Goal: Transaction & Acquisition: Purchase product/service

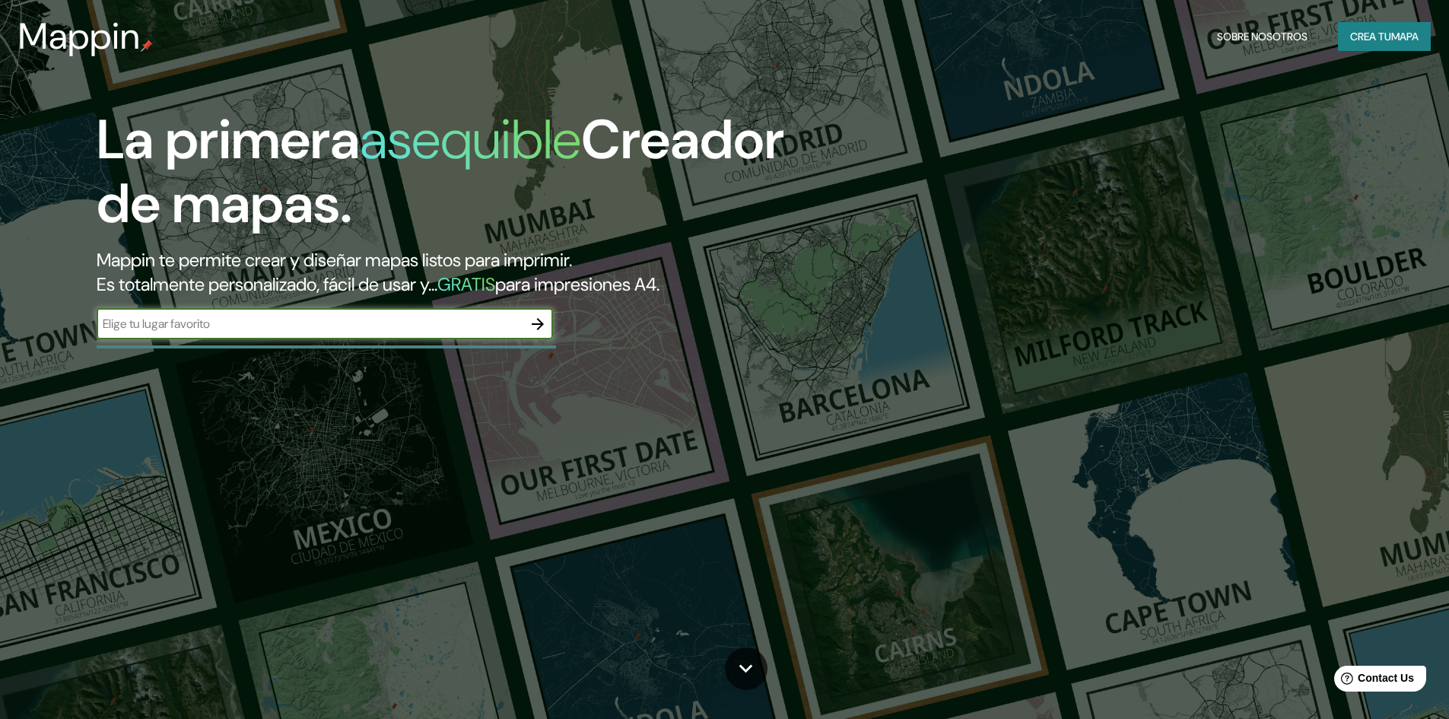
click at [234, 321] on input "text" at bounding box center [310, 323] width 426 height 17
type input "plaza [GEOGRAPHIC_DATA] [GEOGRAPHIC_DATA]"
click at [542, 329] on icon "button" at bounding box center [538, 324] width 18 height 18
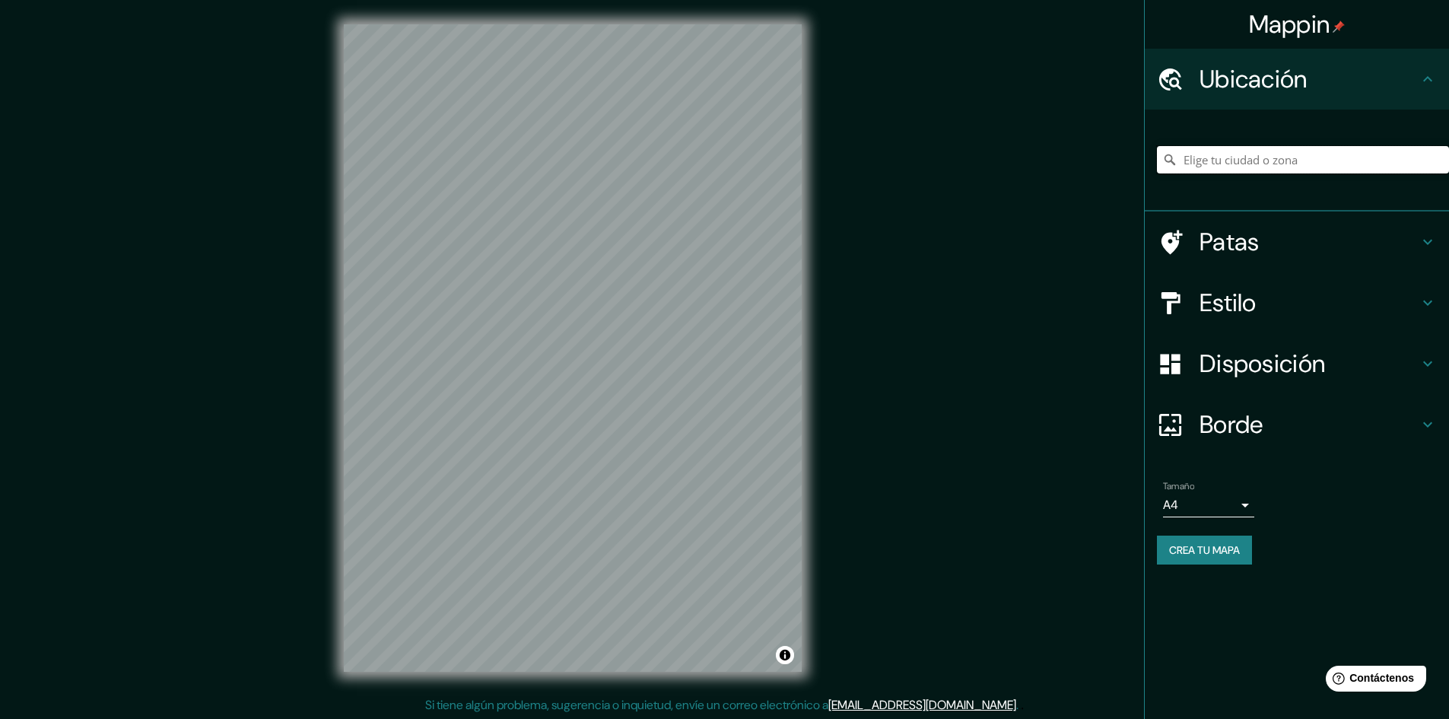
click at [1246, 149] on input "Elige tu ciudad o zona" at bounding box center [1303, 159] width 292 height 27
type input "[GEOGRAPHIC_DATA][PERSON_NAME], [GEOGRAPHIC_DATA], [GEOGRAPHIC_DATA]"
click at [1341, 304] on h4 "Estilo" at bounding box center [1309, 303] width 219 height 30
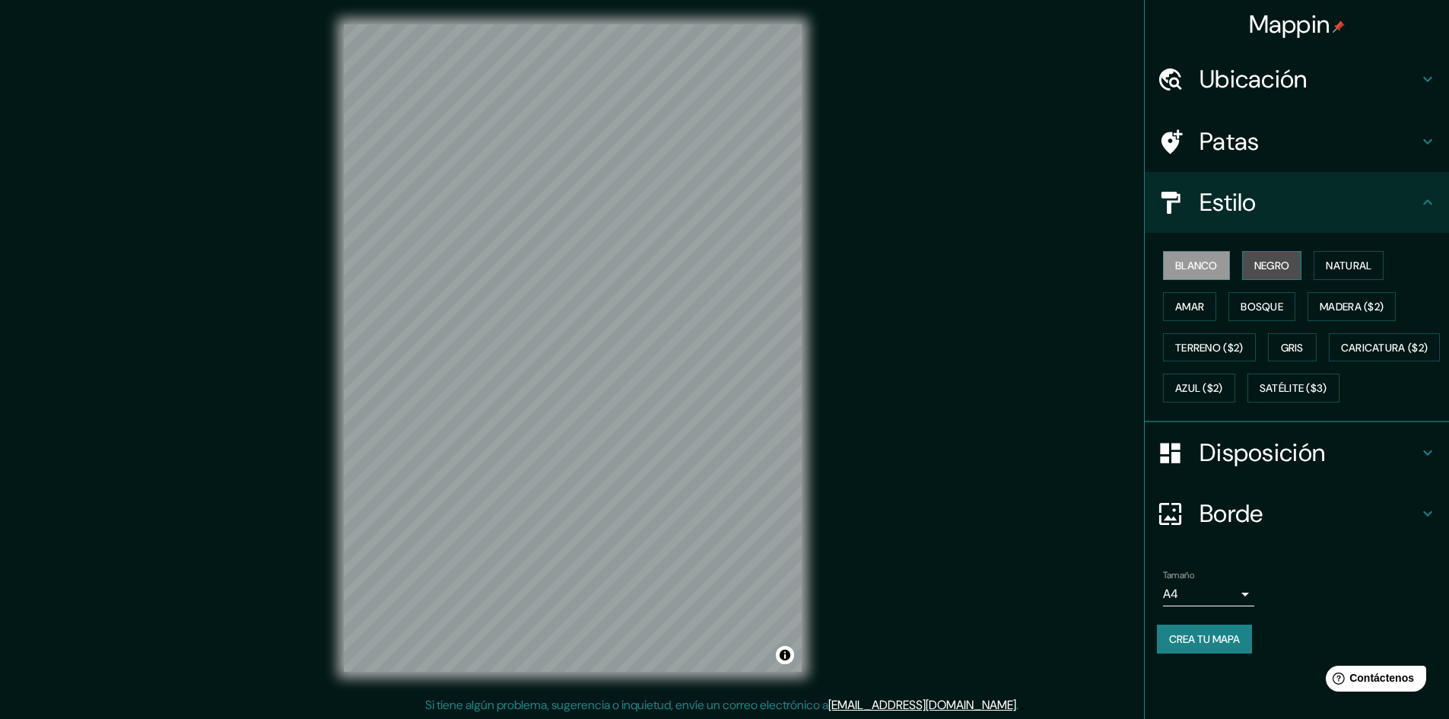
click at [1280, 270] on font "Negro" at bounding box center [1272, 266] width 36 height 14
click at [1216, 262] on font "Blanco" at bounding box center [1196, 266] width 43 height 14
click at [1273, 259] on font "Negro" at bounding box center [1272, 266] width 36 height 14
drag, startPoint x: 1202, startPoint y: 264, endPoint x: 1192, endPoint y: 266, distance: 10.0
click at [1201, 264] on font "Blanco" at bounding box center [1196, 266] width 43 height 14
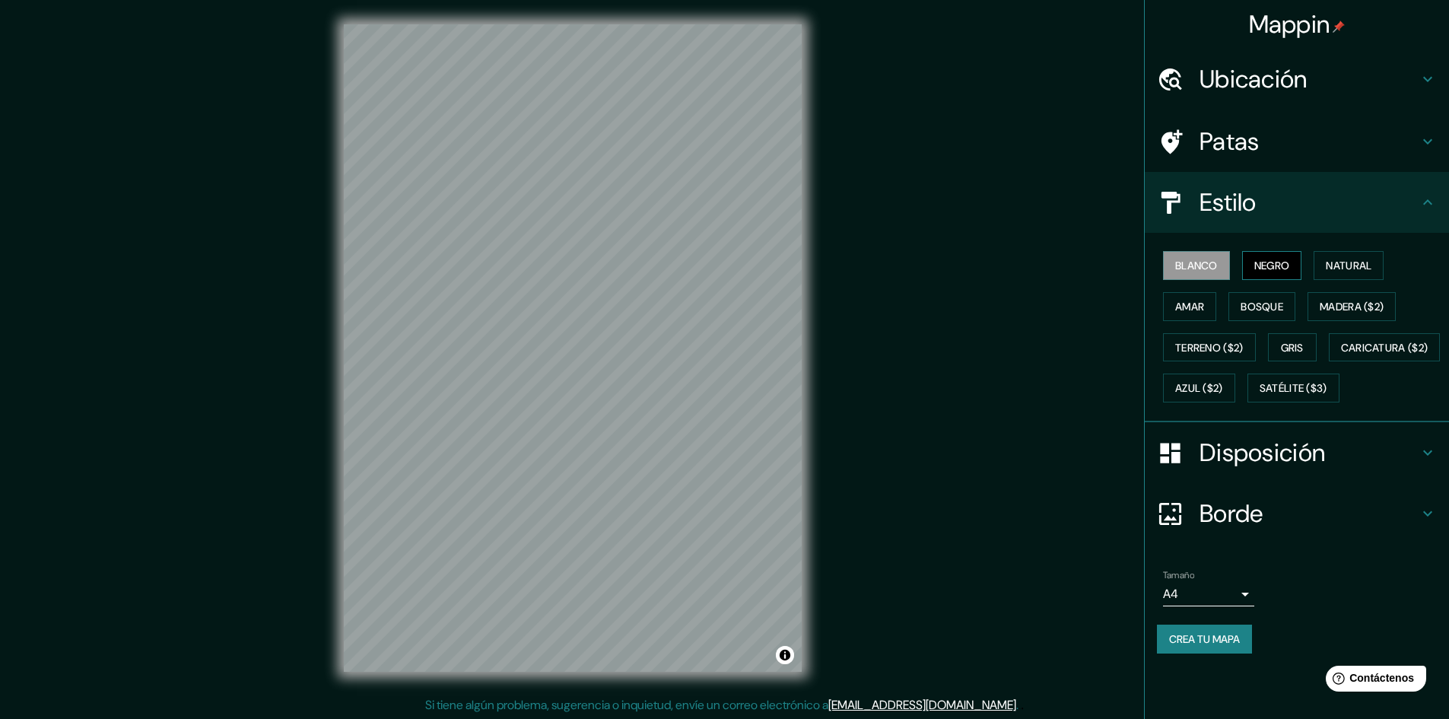
click at [1273, 265] on font "Negro" at bounding box center [1272, 266] width 36 height 14
click at [1355, 267] on font "Natural" at bounding box center [1349, 266] width 46 height 14
click at [1193, 291] on div "Blanco Negro Natural Amar Bosque Madera ($2) Terreno ($2) Gris Caricatura ($2) …" at bounding box center [1303, 327] width 292 height 164
click at [1196, 304] on font "Amar" at bounding box center [1189, 307] width 29 height 14
click at [1277, 316] on button "Bosque" at bounding box center [1262, 306] width 67 height 29
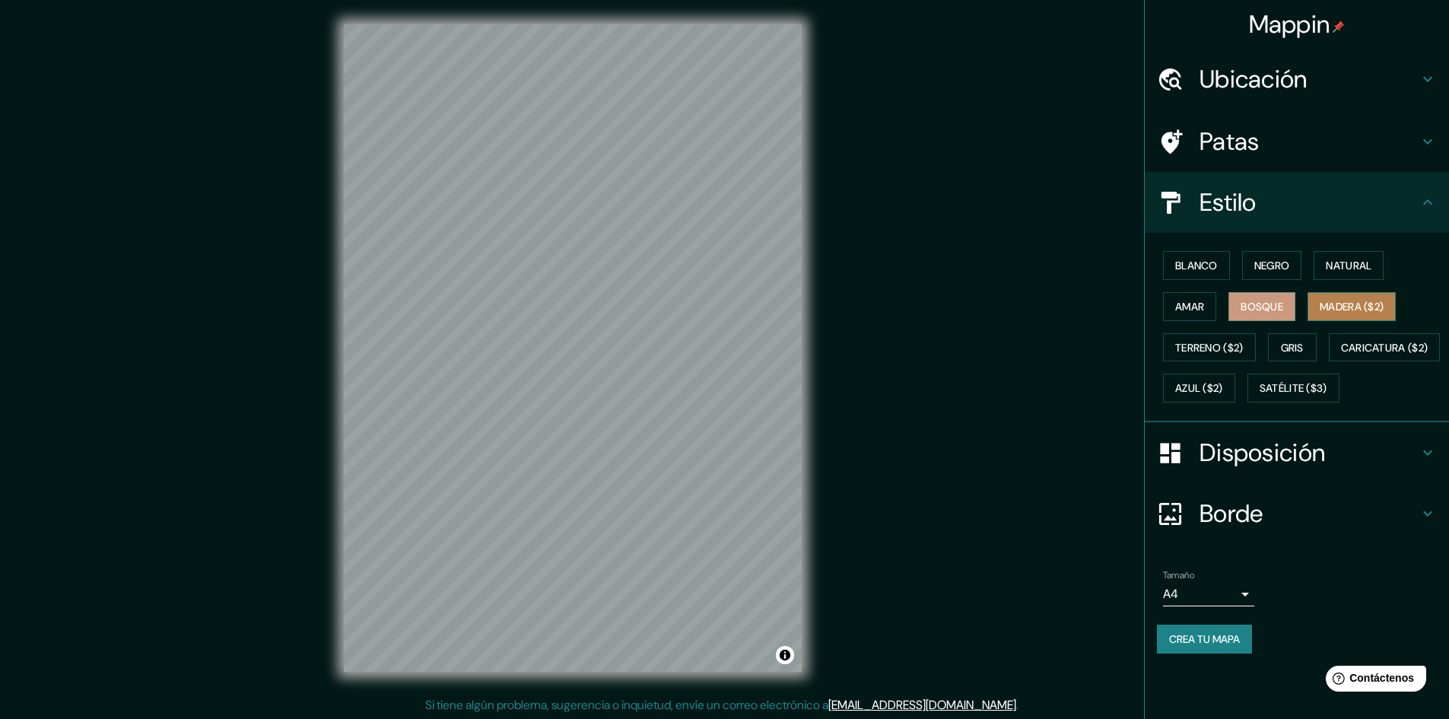
click at [1340, 312] on font "Madera ($2)" at bounding box center [1352, 307] width 64 height 14
click at [1202, 347] on font "Terreno ($2)" at bounding box center [1209, 348] width 68 height 14
click at [1293, 342] on font "Gris" at bounding box center [1292, 348] width 23 height 14
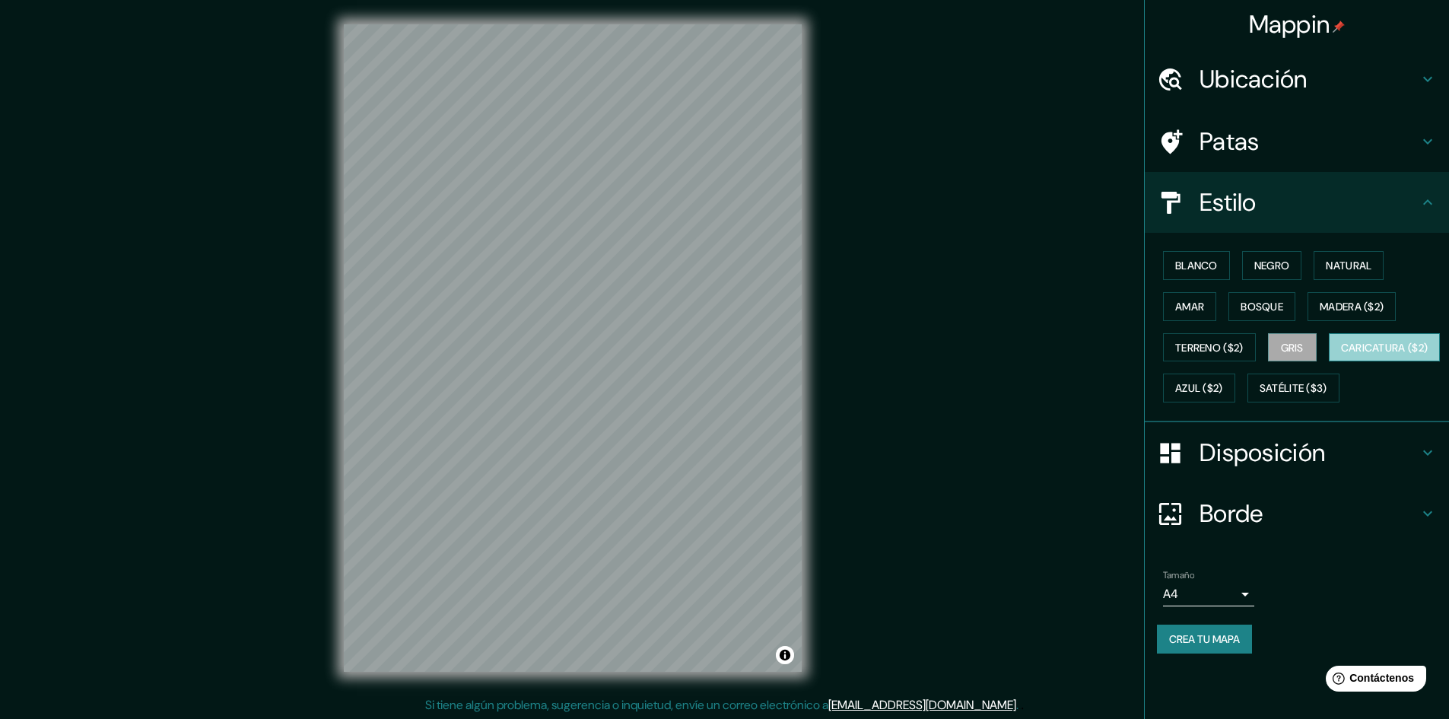
click at [1341, 355] on font "Caricatura ($2)" at bounding box center [1384, 348] width 87 height 14
click at [1235, 388] on button "Azul ($2)" at bounding box center [1199, 388] width 72 height 29
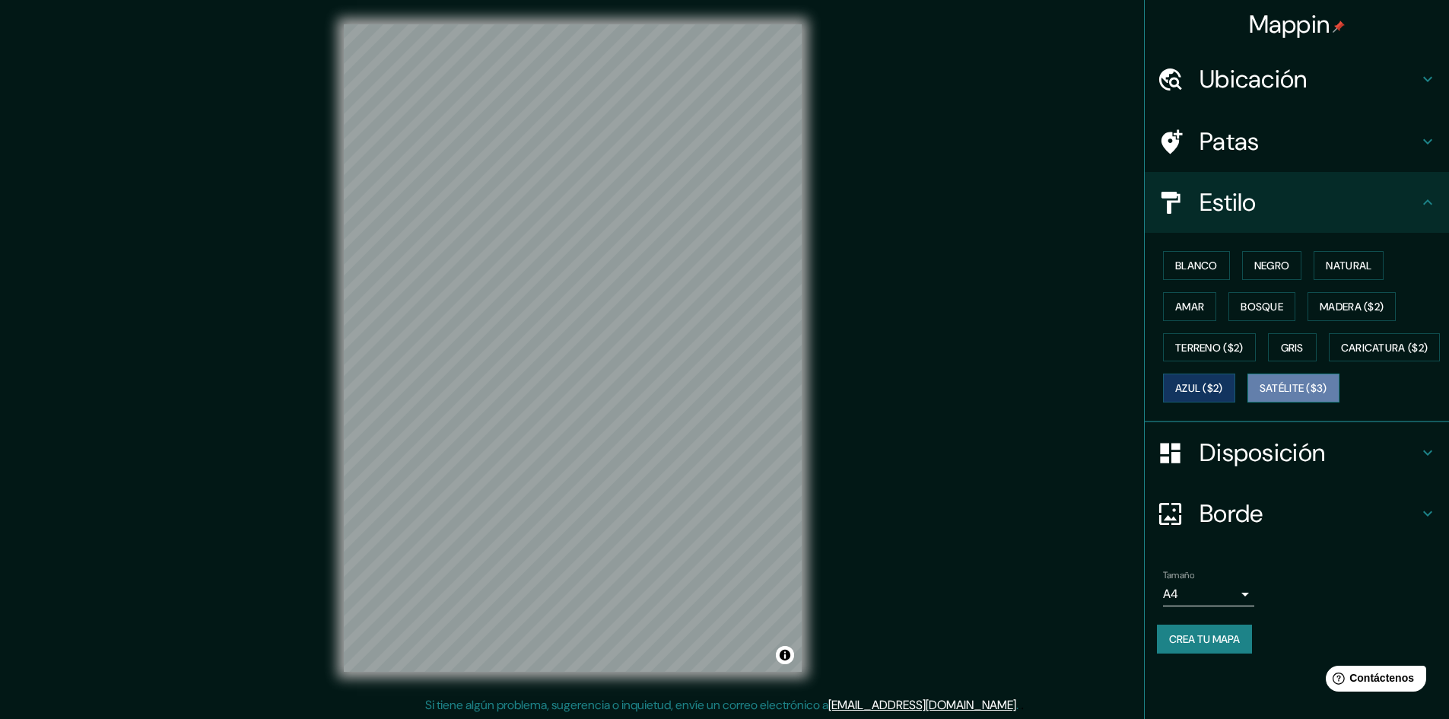
click at [1248, 402] on button "Satélite ($3)" at bounding box center [1294, 388] width 92 height 29
click at [1202, 266] on font "Blanco" at bounding box center [1196, 266] width 43 height 14
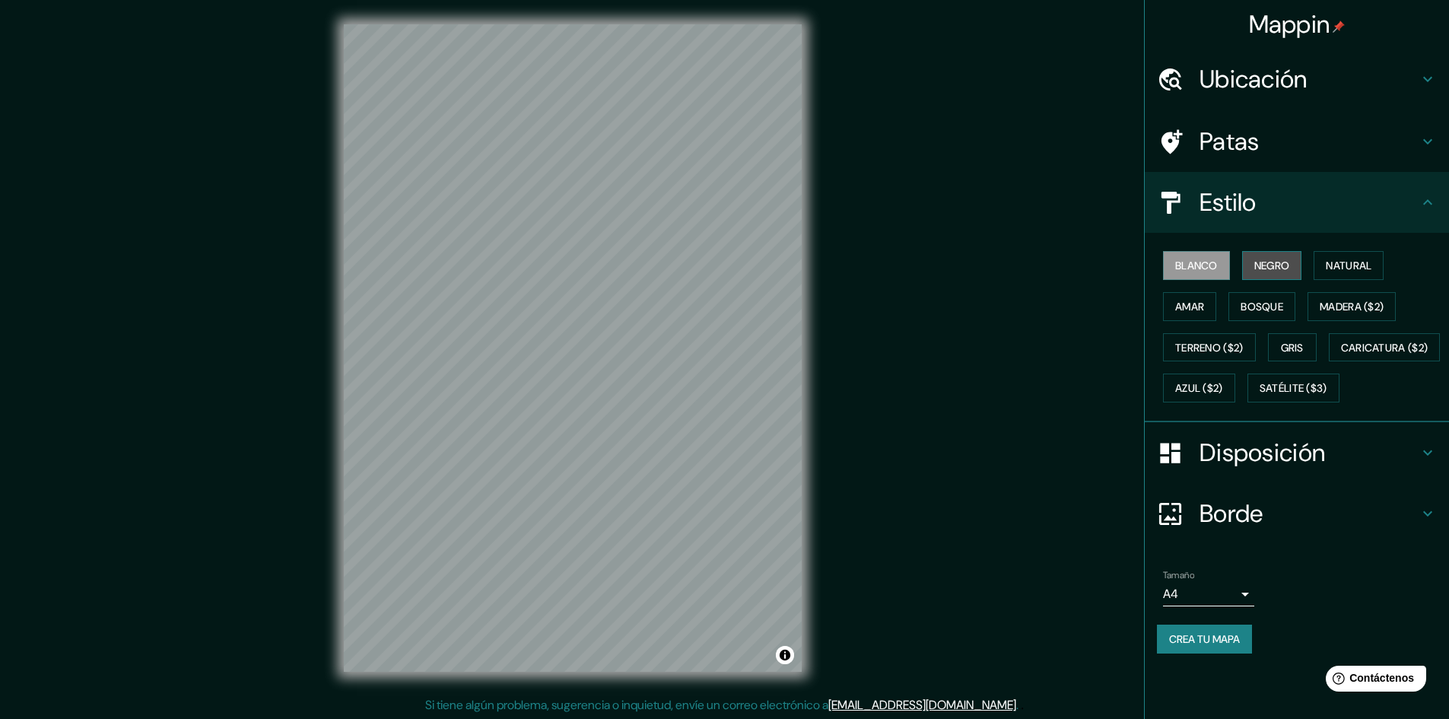
click at [1262, 261] on font "Negro" at bounding box center [1272, 266] width 36 height 14
click at [1260, 398] on font "Satélite ($3)" at bounding box center [1294, 388] width 68 height 20
click at [1278, 253] on button "Negro" at bounding box center [1272, 265] width 60 height 29
click at [1237, 634] on body "Mappin [GEOGRAPHIC_DATA], [GEOGRAPHIC_DATA][PERSON_NAME], [GEOGRAPHIC_DATA], [G…" at bounding box center [724, 359] width 1449 height 719
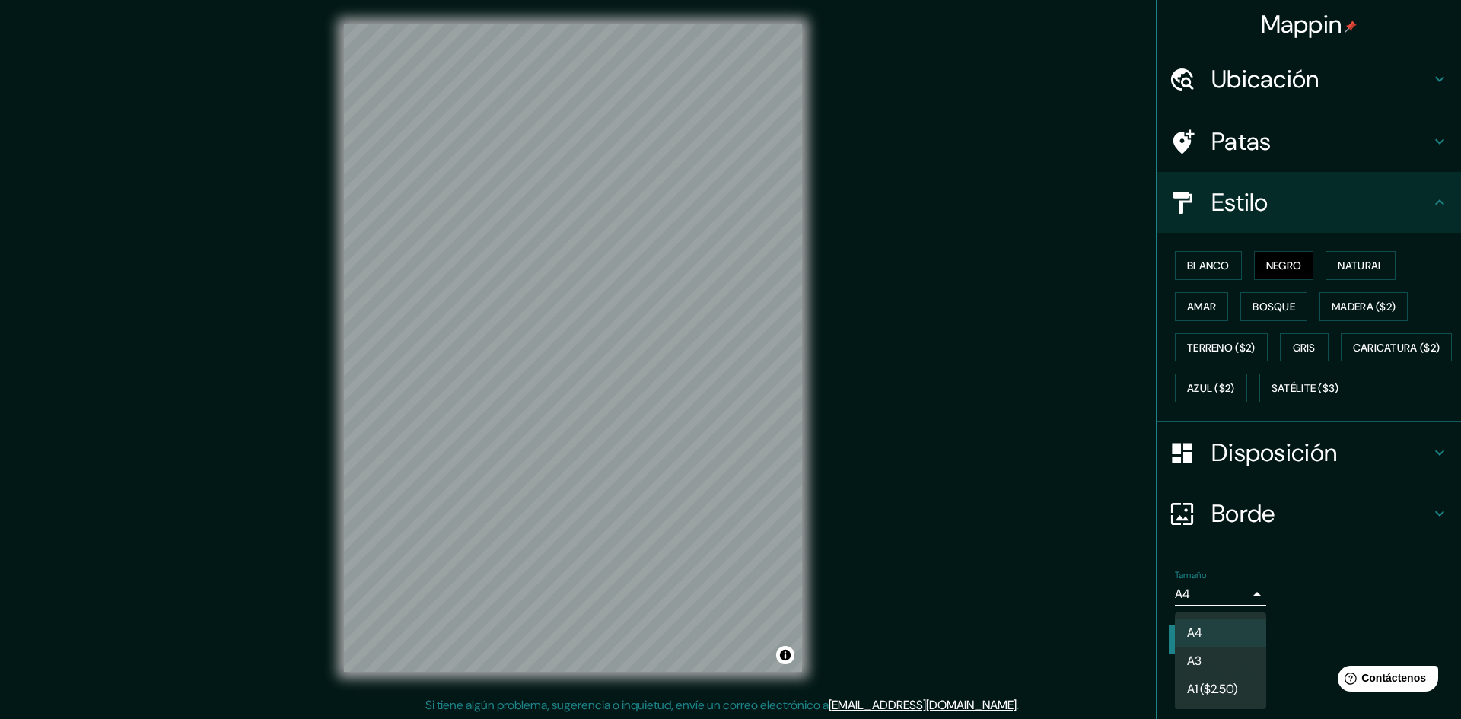
drag, startPoint x: 1294, startPoint y: 634, endPoint x: 1274, endPoint y: 672, distance: 43.5
click at [1293, 634] on div at bounding box center [730, 359] width 1461 height 719
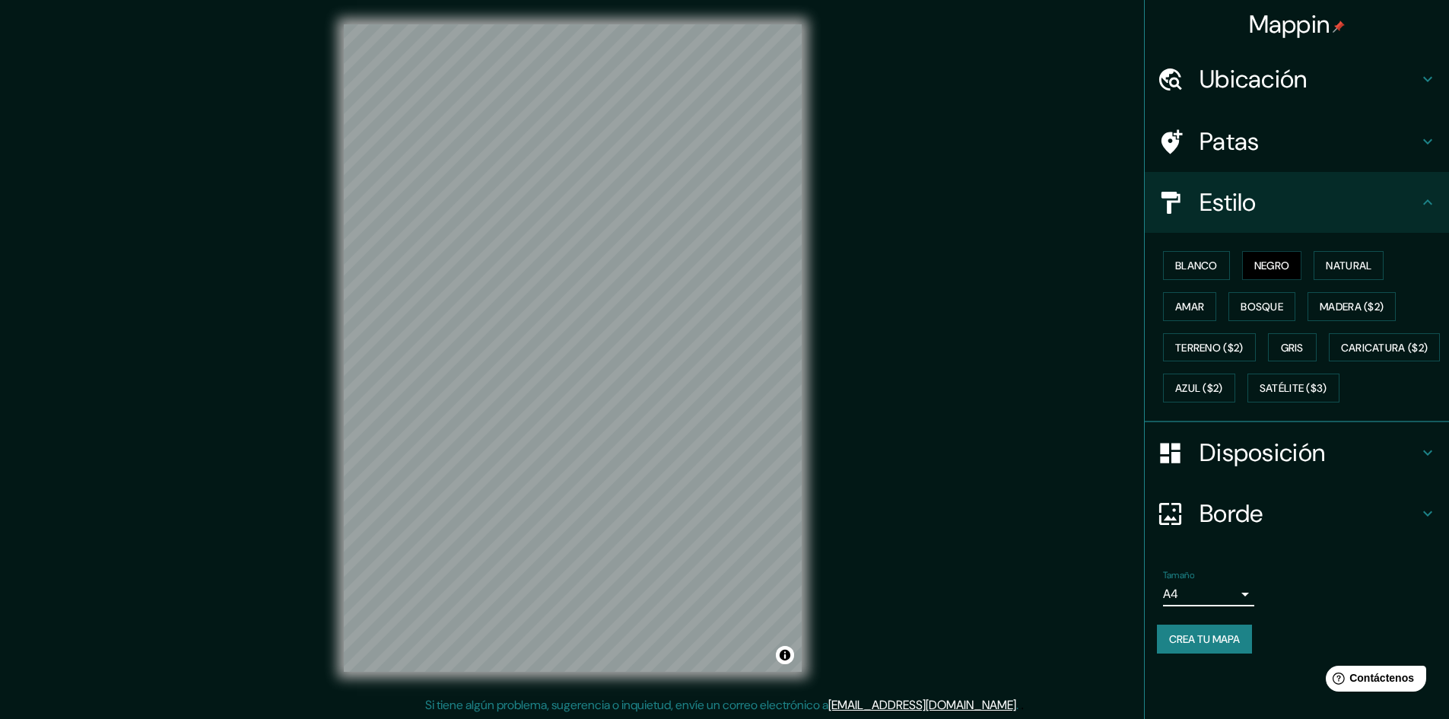
click at [1213, 646] on font "Crea tu mapa" at bounding box center [1204, 639] width 71 height 14
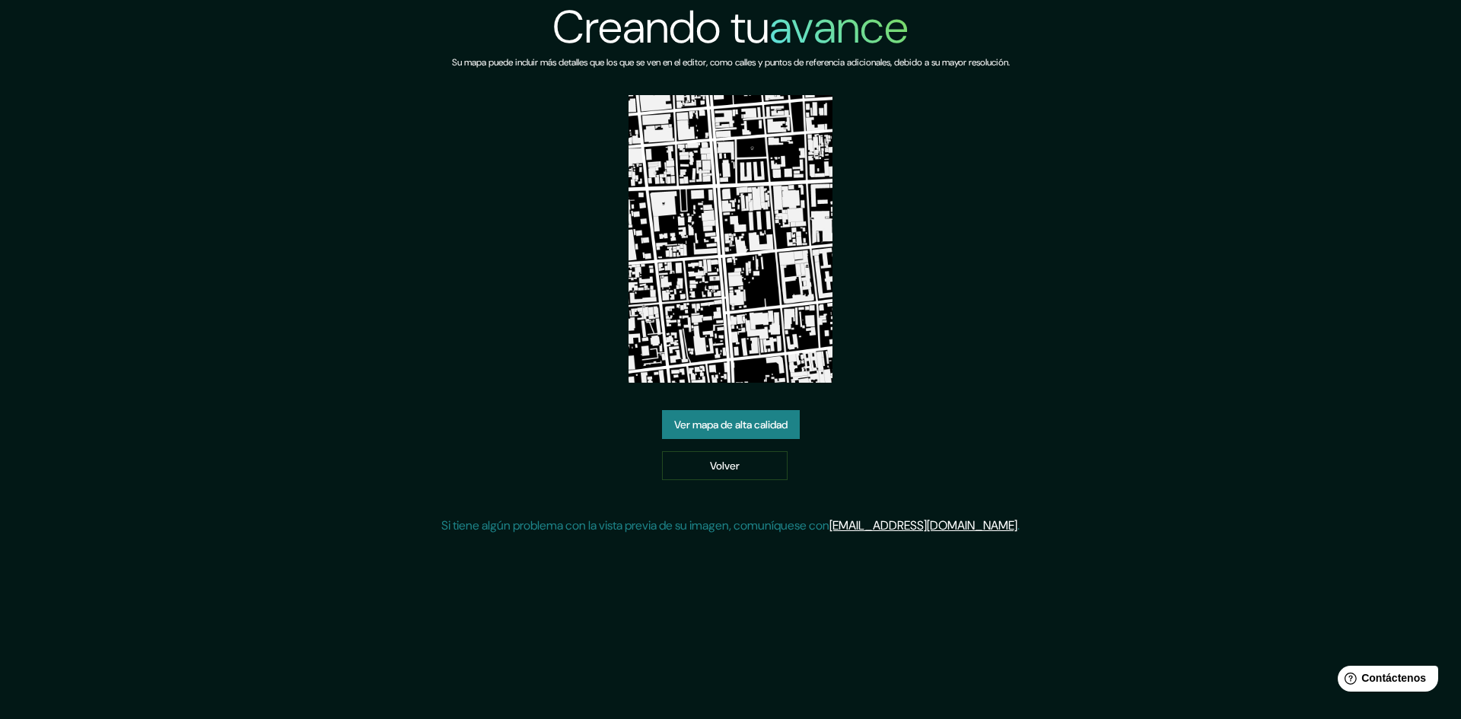
click at [787, 423] on font "Ver mapa de alta calidad" at bounding box center [730, 425] width 113 height 14
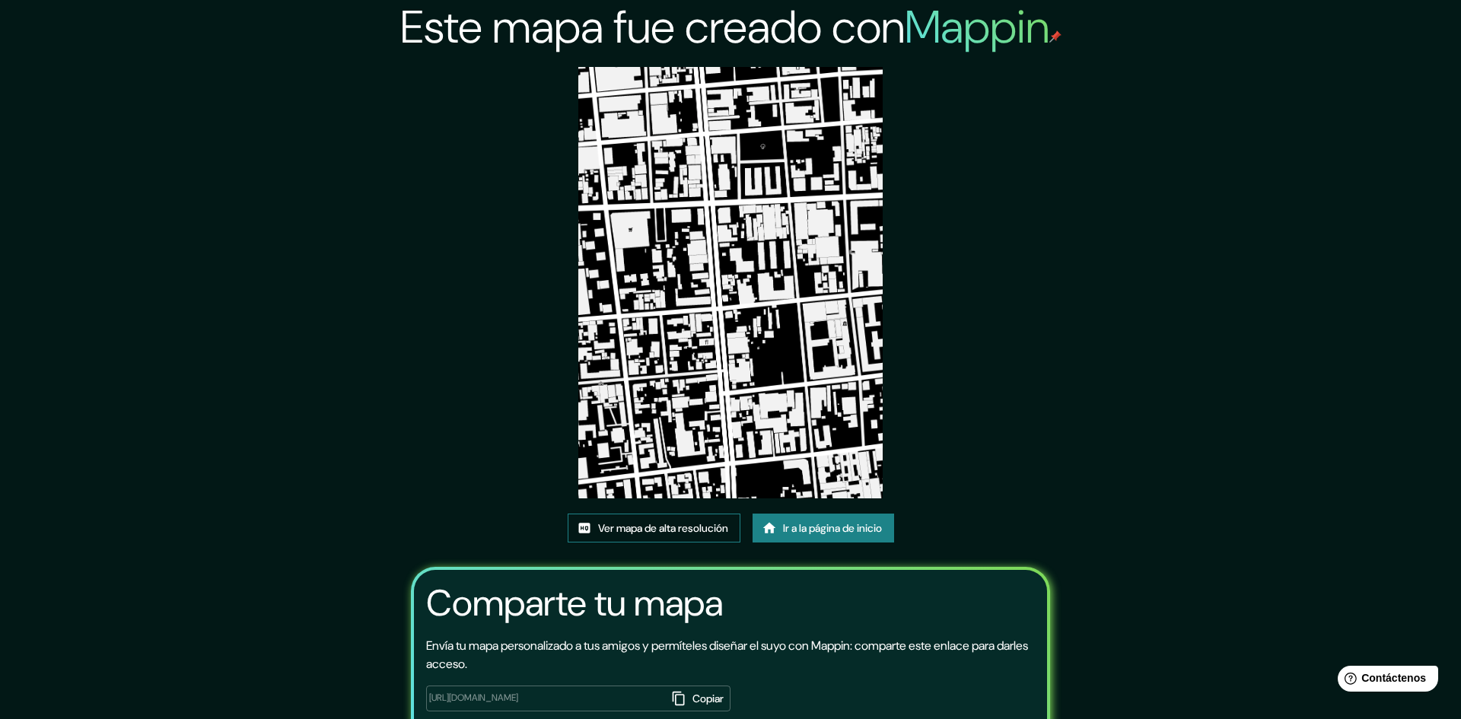
click at [663, 521] on font "Ver mapa de alta resolución" at bounding box center [663, 528] width 130 height 14
